Goal: Check status

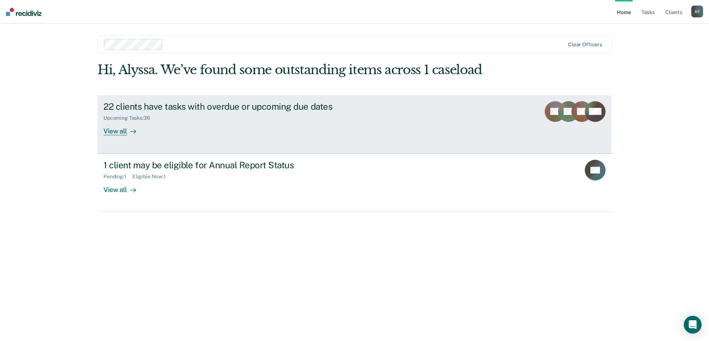
click at [178, 111] on div "22 clients have tasks with overdue or upcoming due dates" at bounding box center [233, 106] width 260 height 11
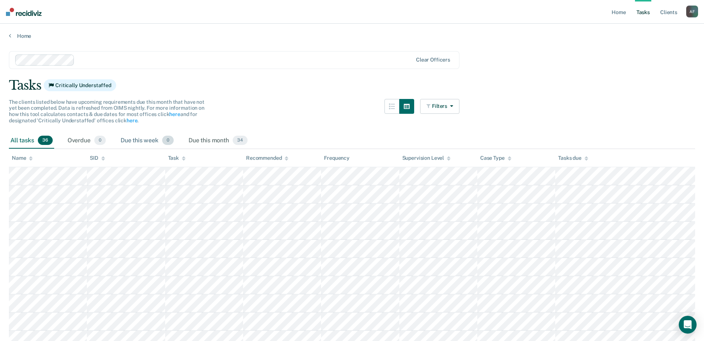
click at [131, 135] on div "Due this week 0" at bounding box center [147, 141] width 56 height 16
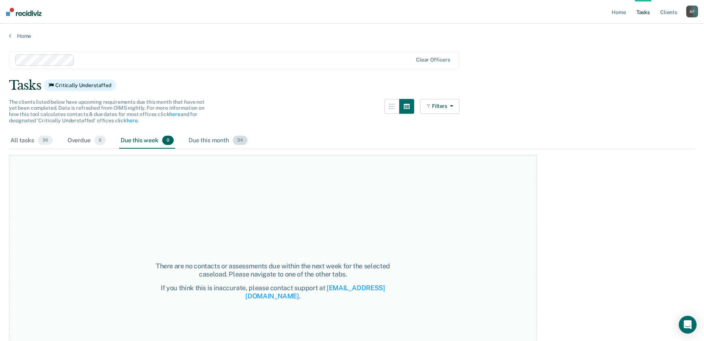
click at [208, 138] on div "Due this month 34" at bounding box center [218, 141] width 62 height 16
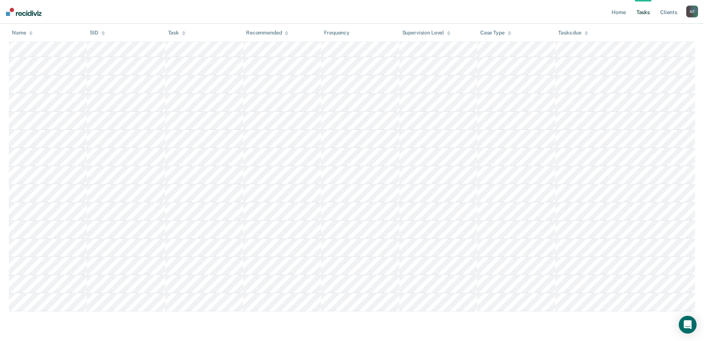
scroll to position [489, 0]
